Goal: Check status: Check status

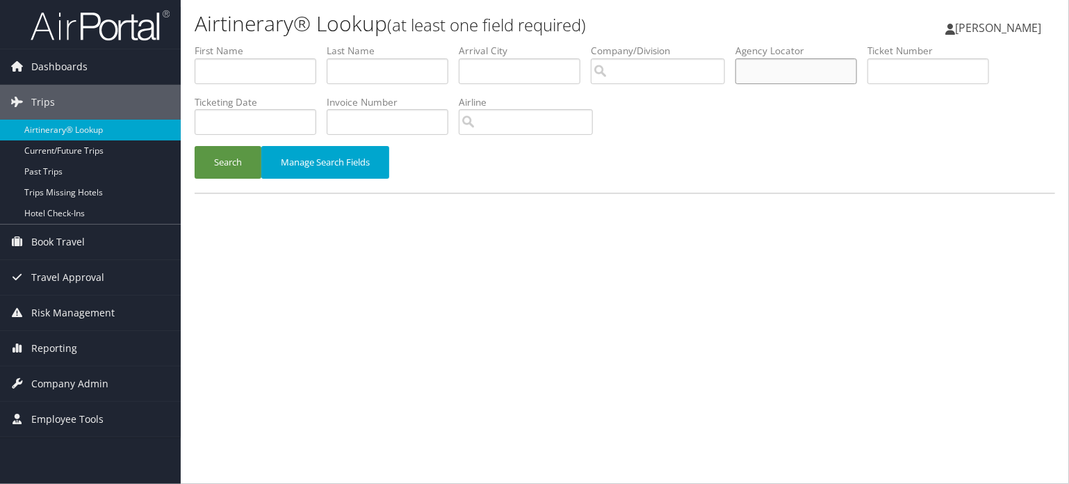
click at [794, 64] on input "text" at bounding box center [797, 71] width 122 height 26
paste input "D38Y6Y"
type input "D38Y6Y"
click at [60, 122] on link "Airtinerary® Lookup" at bounding box center [90, 130] width 181 height 21
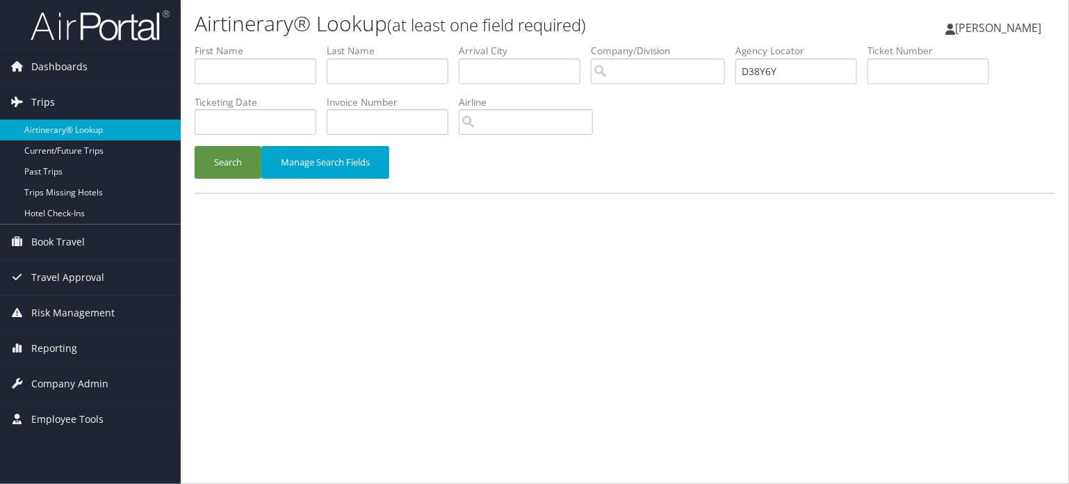
drag, startPoint x: 66, startPoint y: 122, endPoint x: 78, endPoint y: 115, distance: 13.7
click at [66, 122] on link "Airtinerary® Lookup" at bounding box center [90, 130] width 181 height 21
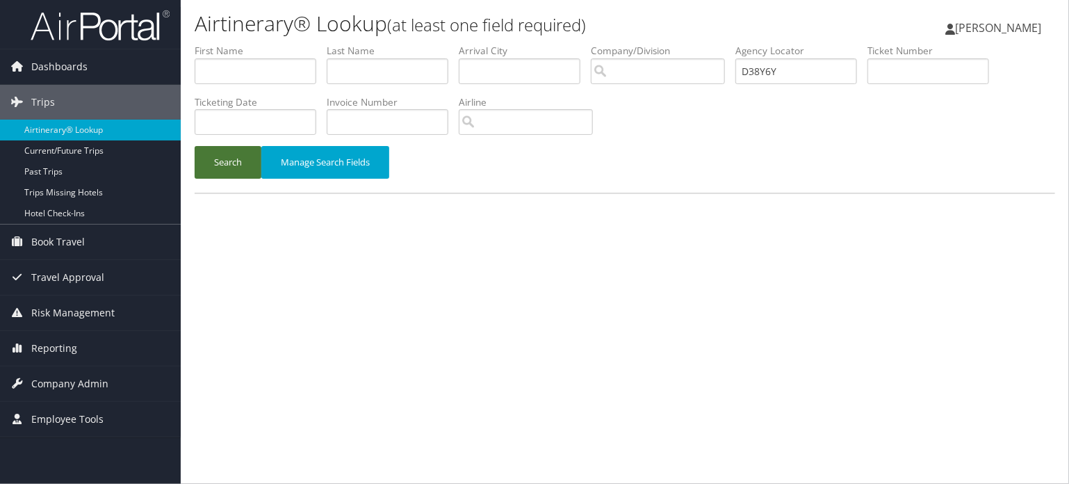
click at [218, 159] on button "Search" at bounding box center [228, 162] width 67 height 33
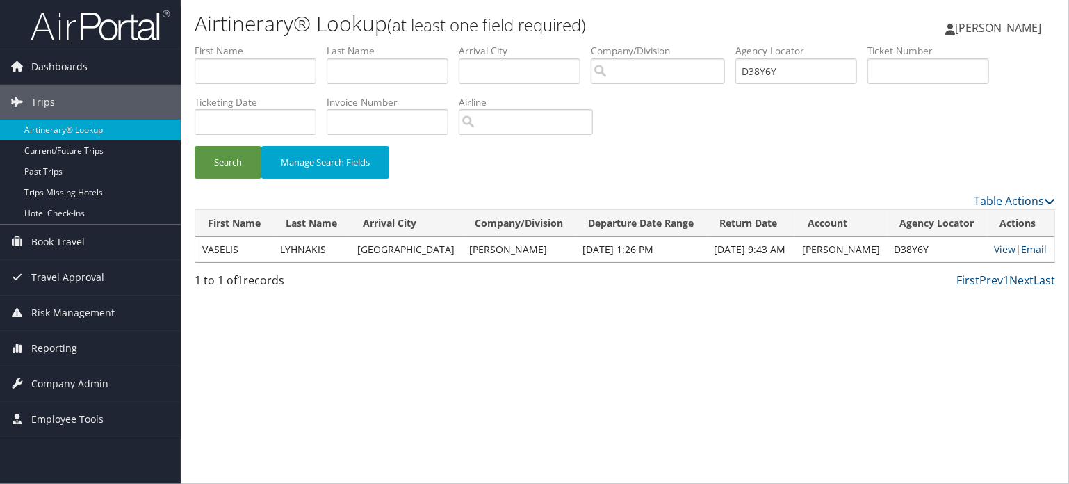
click at [220, 261] on td "VASELIS" at bounding box center [234, 249] width 79 height 25
click at [1000, 243] on link "View" at bounding box center [1005, 249] width 22 height 13
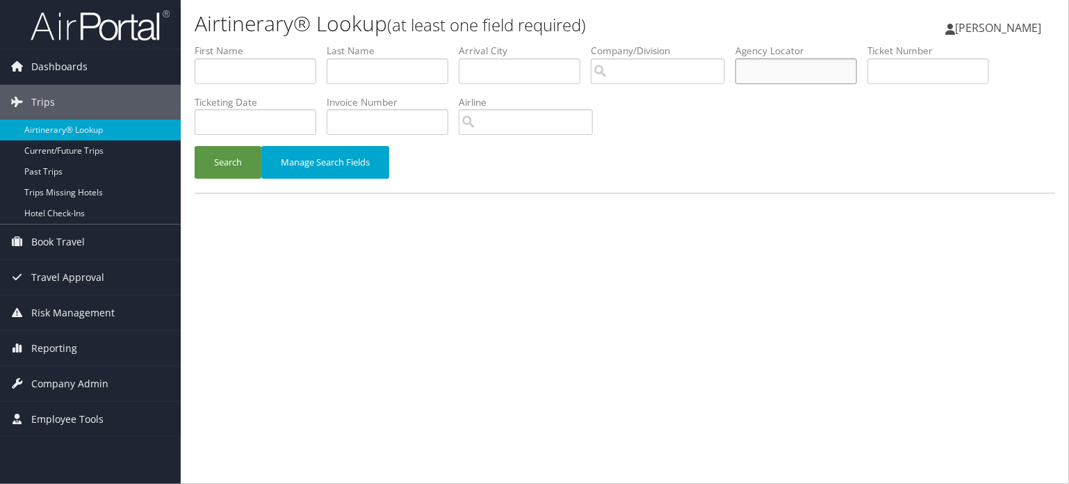
click at [759, 72] on input "text" at bounding box center [797, 71] width 122 height 26
paste input "DBDCCY"
type input "DBDCCY"
click at [229, 163] on button "Search" at bounding box center [228, 162] width 67 height 33
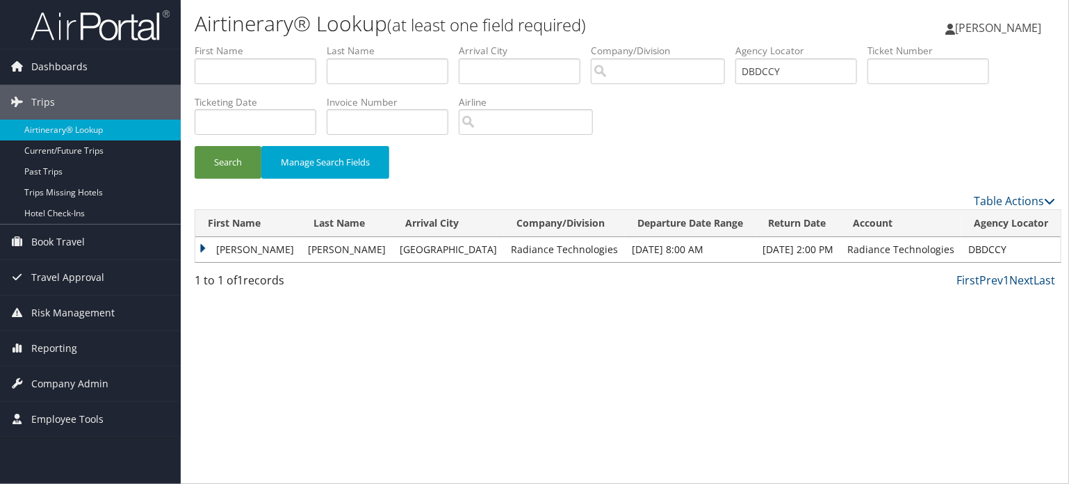
click at [228, 250] on td "BRIAN KEITH" at bounding box center [248, 249] width 106 height 25
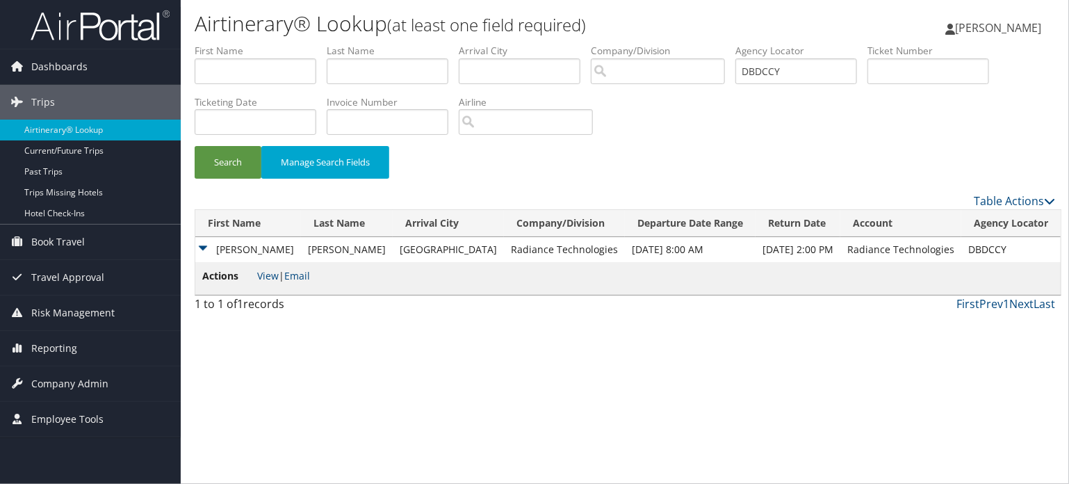
click at [267, 268] on li "Actions View | Email" at bounding box center [256, 278] width 108 height 20
click at [267, 282] on link "View" at bounding box center [268, 275] width 22 height 13
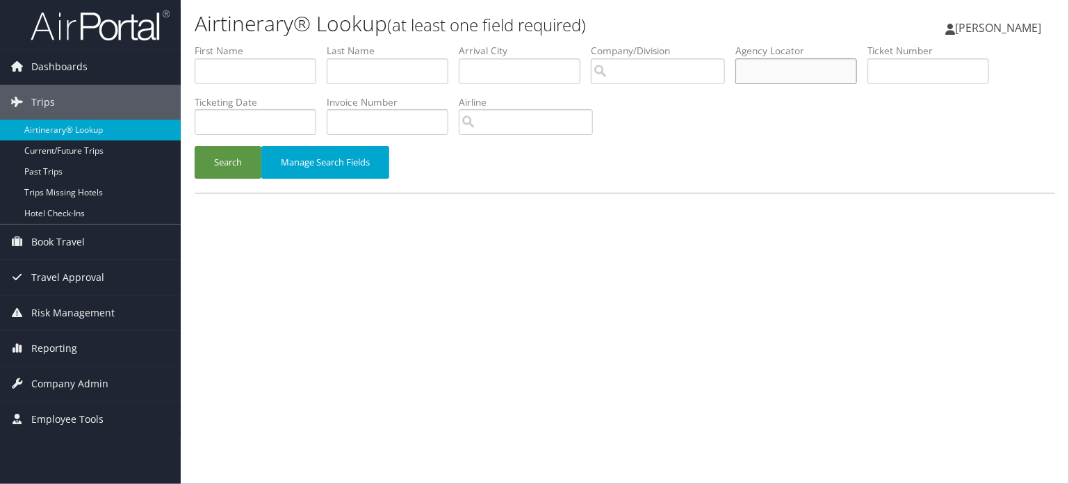
click at [776, 74] on input "text" at bounding box center [797, 71] width 122 height 26
paste input "DBDDWV"
type input "DBDDWV"
click at [772, 67] on input "DBDDWV" at bounding box center [797, 71] width 122 height 26
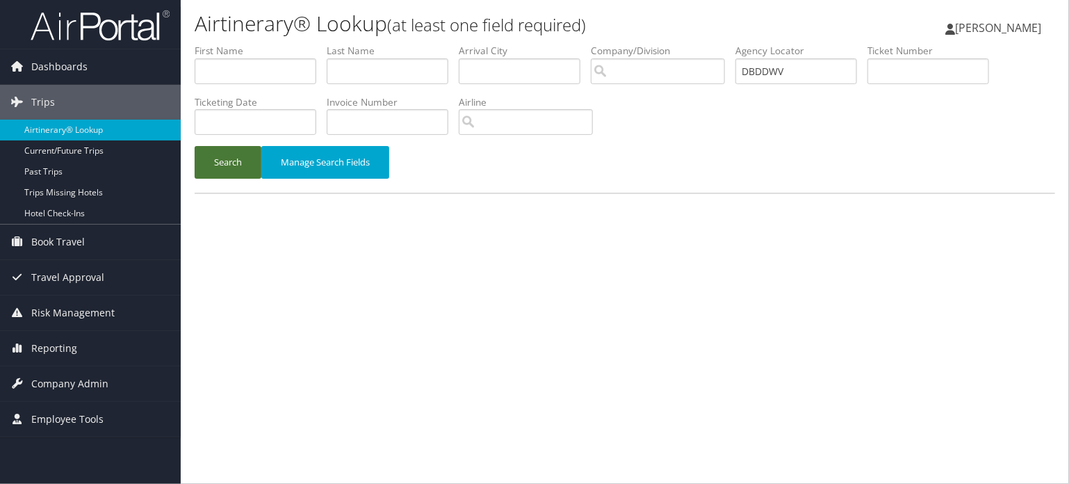
click at [232, 159] on button "Search" at bounding box center [228, 162] width 67 height 33
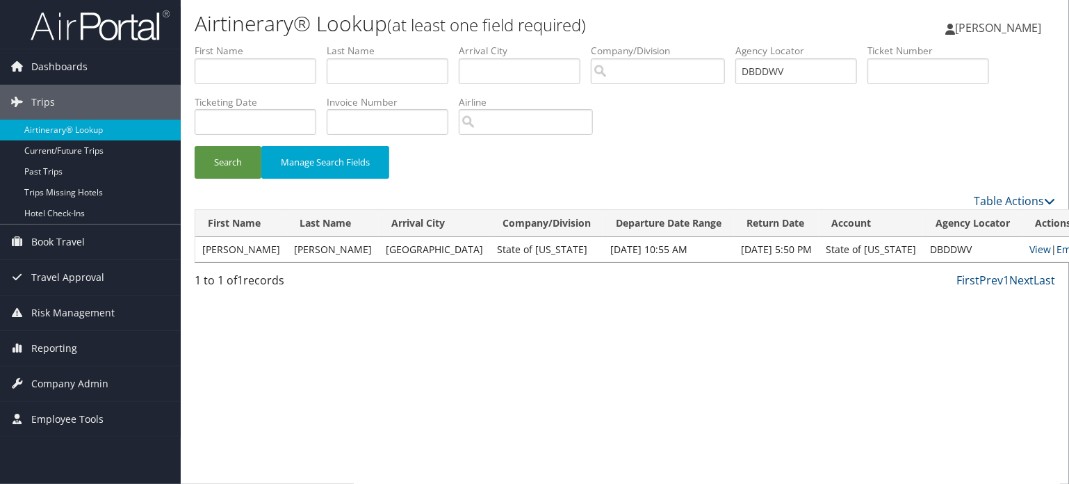
click at [225, 248] on td "RACHEL" at bounding box center [241, 249] width 92 height 25
click at [1030, 250] on link "View" at bounding box center [1041, 249] width 22 height 13
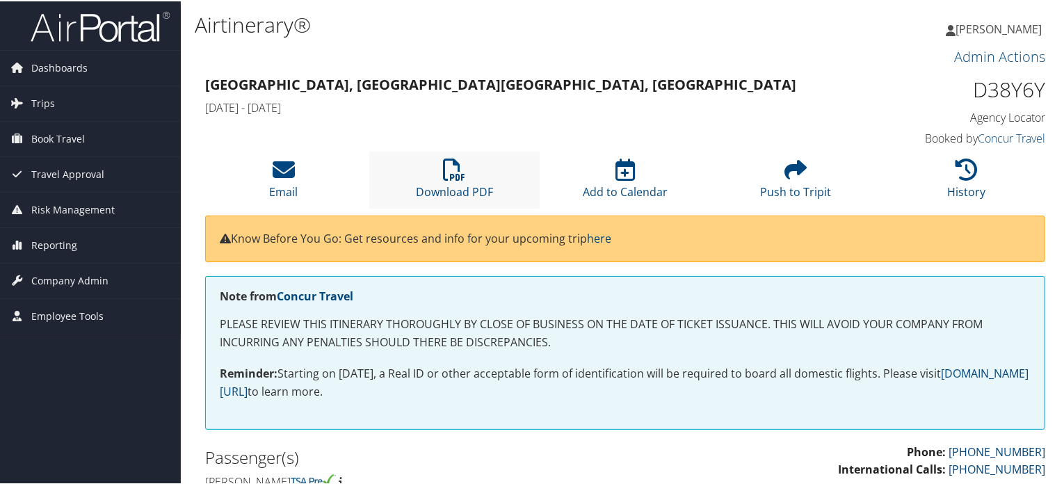
click at [472, 175] on li "Download PDF" at bounding box center [454, 178] width 171 height 56
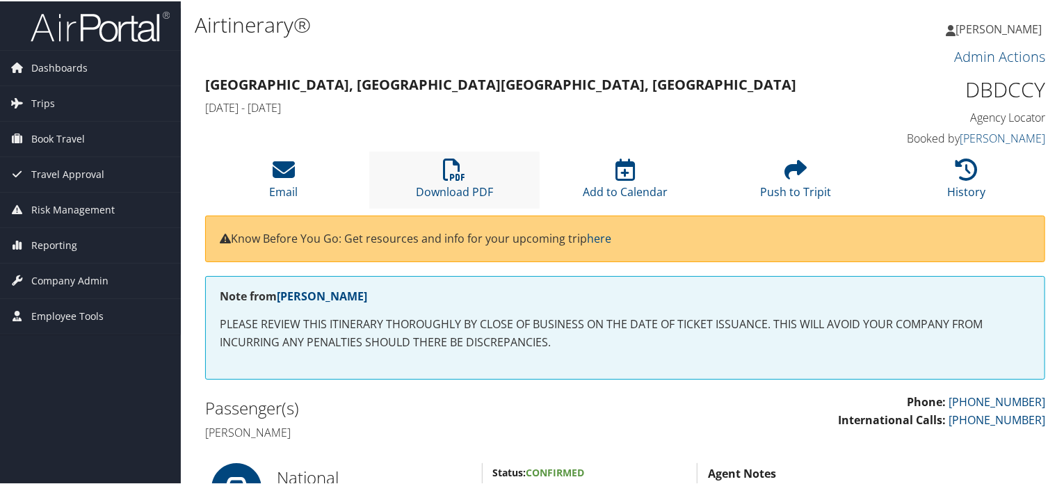
click at [467, 168] on li "Download PDF" at bounding box center [454, 178] width 171 height 56
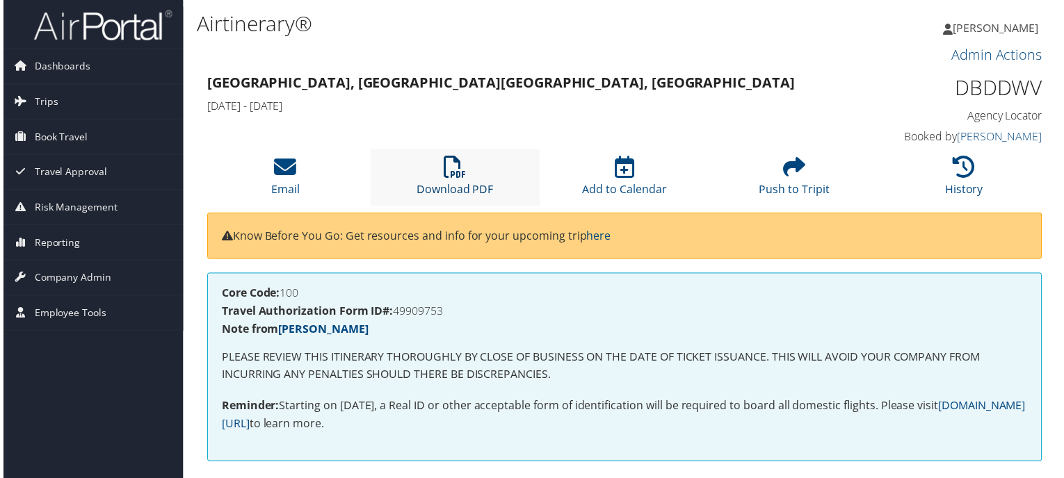
click at [453, 174] on icon at bounding box center [454, 168] width 22 height 22
